Goal: Navigation & Orientation: Find specific page/section

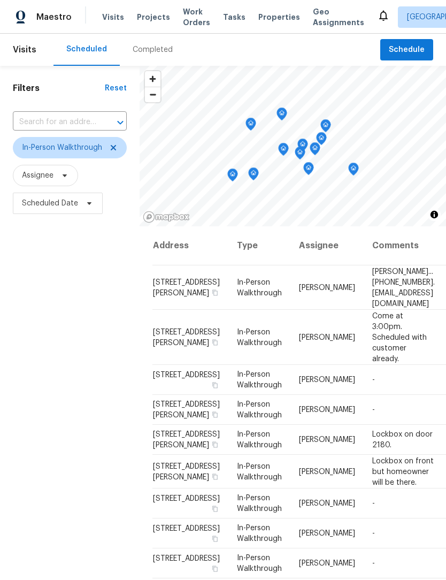
scroll to position [125, 29]
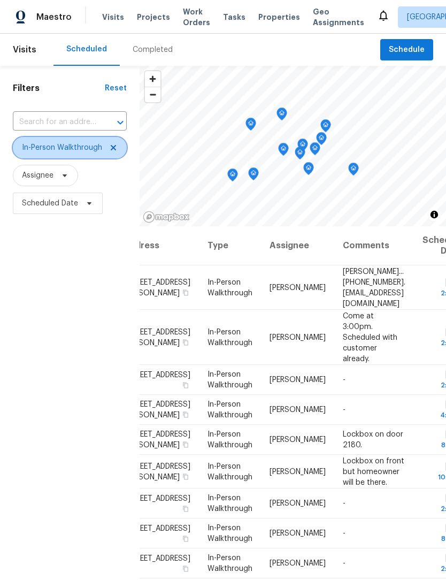
click at [112, 143] on icon at bounding box center [113, 147] width 9 height 9
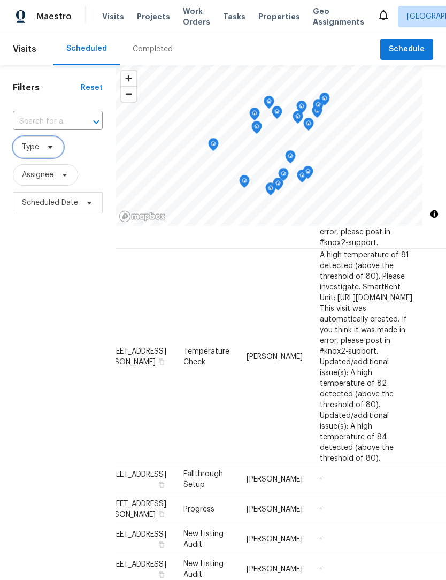
scroll to position [1, 0]
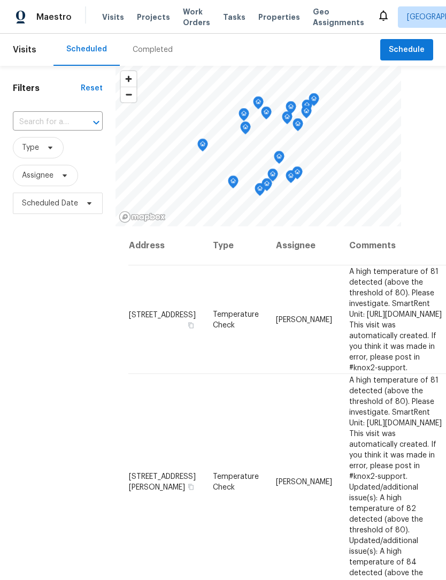
scroll to position [1, 0]
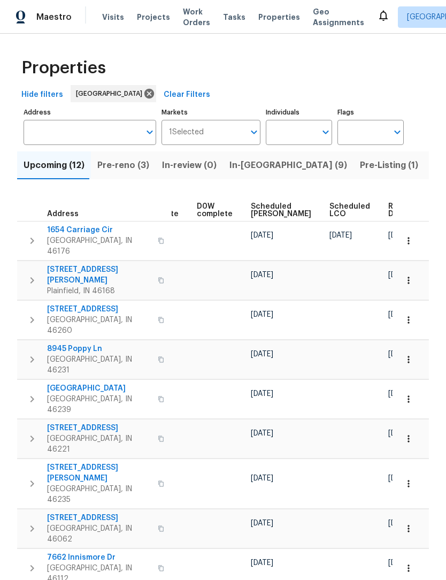
scroll to position [0, 280]
click at [389, 213] on span "Ready Date" at bounding box center [401, 210] width 24 height 15
